Goal: Check status: Check status

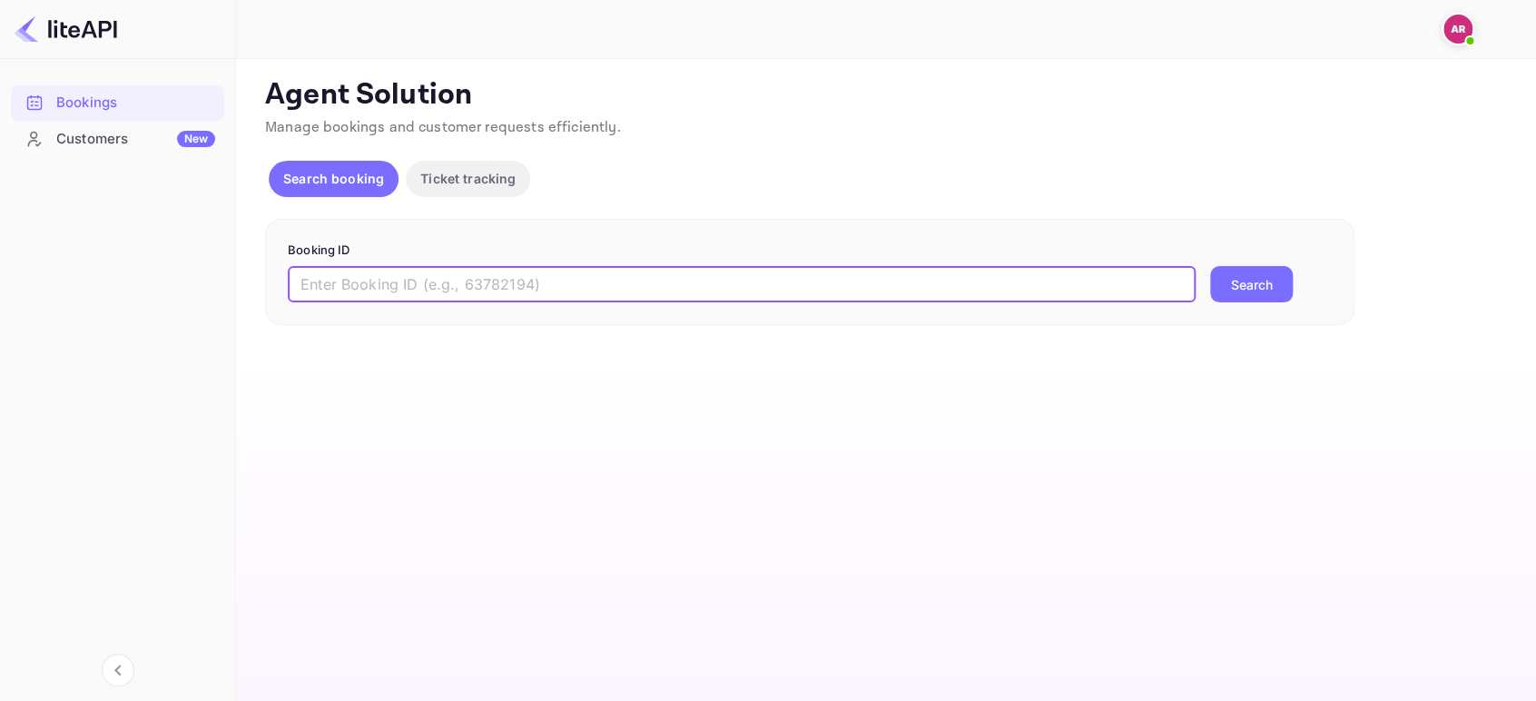
click at [388, 295] on input "text" at bounding box center [742, 284] width 908 height 36
type input "9284636"
click at [1210, 266] on button "Search" at bounding box center [1251, 284] width 83 height 36
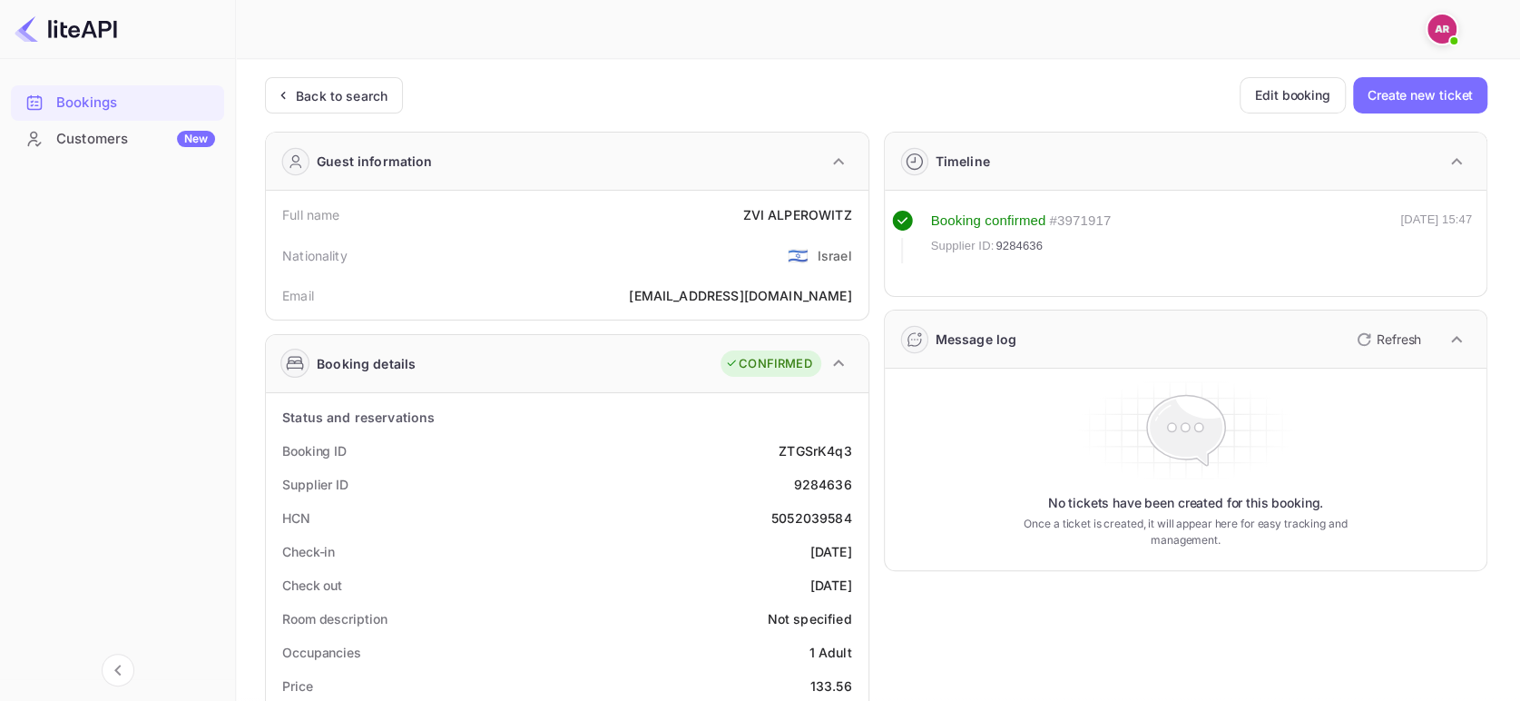
click at [752, 296] on div "[EMAIL_ADDRESS][DOMAIN_NAME]" at bounding box center [740, 295] width 222 height 19
copy div "[EMAIL_ADDRESS][DOMAIN_NAME]"
